Goal: Information Seeking & Learning: Learn about a topic

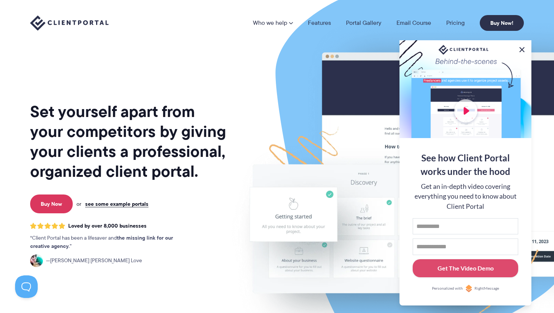
click at [523, 47] on button at bounding box center [521, 49] width 9 height 9
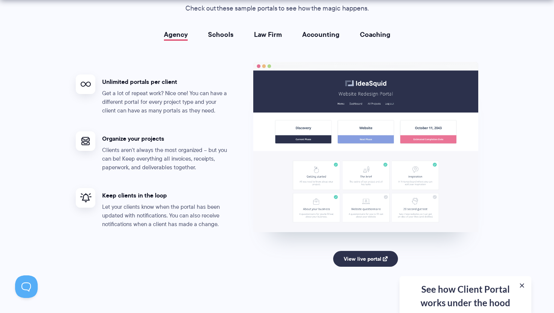
scroll to position [1403, 0]
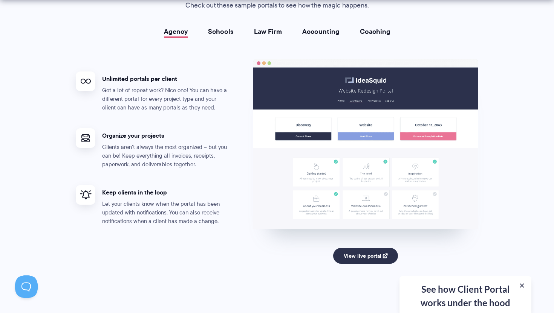
click at [176, 136] on h4 "Organize your projects" at bounding box center [166, 136] width 128 height 8
click at [220, 30] on link "Schools" at bounding box center [221, 32] width 26 height 8
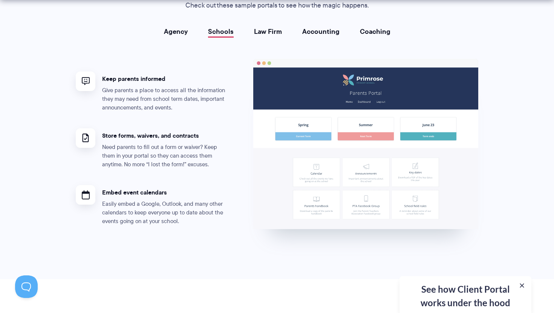
click at [272, 31] on link "Law Firm" at bounding box center [268, 32] width 28 height 8
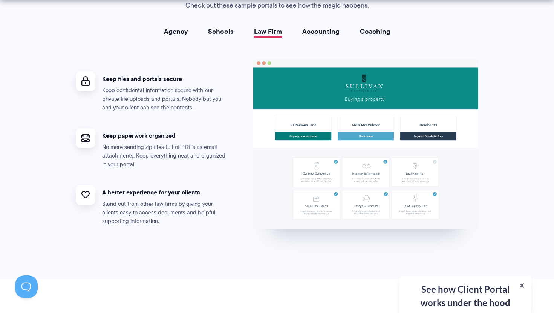
click at [310, 31] on link "Accounting" at bounding box center [320, 32] width 37 height 8
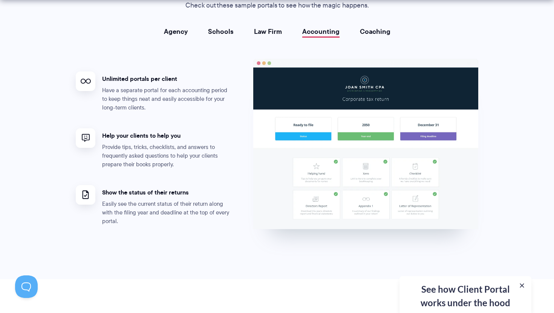
click at [387, 35] on link "Coaching" at bounding box center [375, 32] width 31 height 8
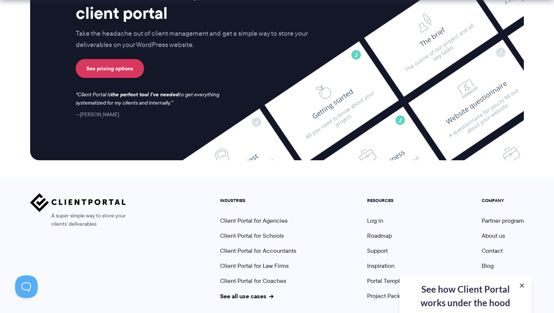
scroll to position [3093, 0]
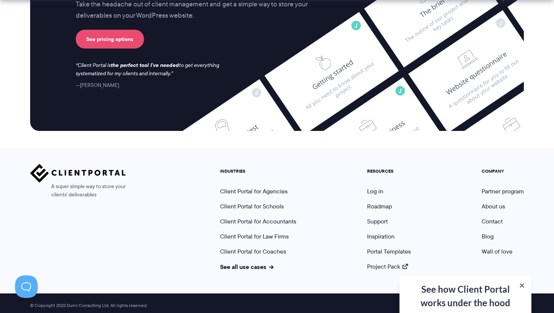
click at [118, 40] on link "See pricing options" at bounding box center [110, 39] width 68 height 19
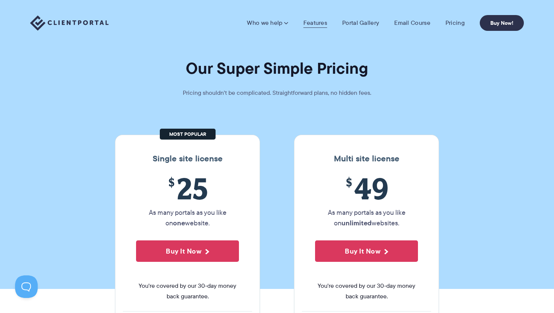
click at [317, 24] on link "Features" at bounding box center [315, 23] width 24 height 8
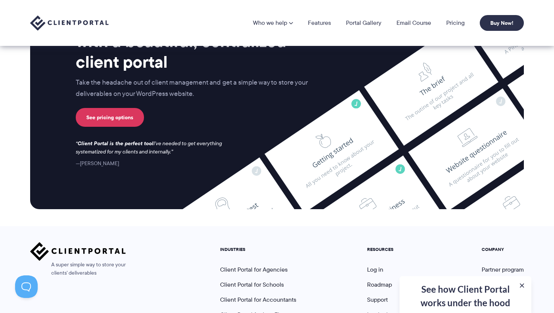
scroll to position [1951, 0]
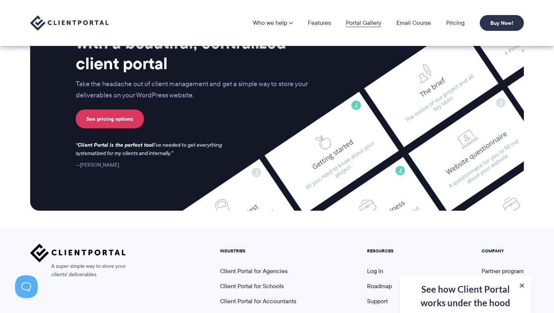
click at [369, 24] on link "Portal Gallery" at bounding box center [363, 23] width 35 height 6
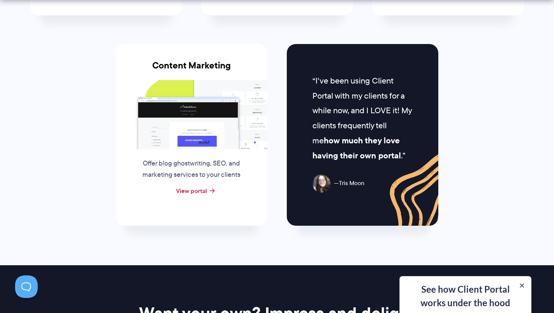
scroll to position [780, 0]
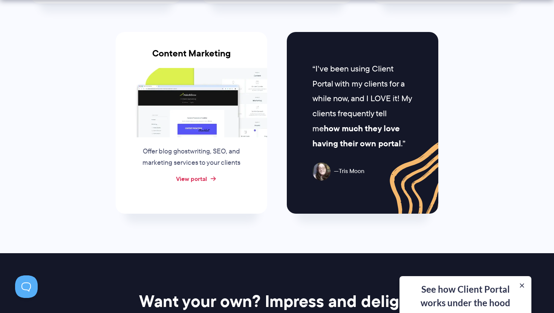
click at [196, 174] on link "View portal" at bounding box center [191, 178] width 31 height 9
